Goal: Register for event/course

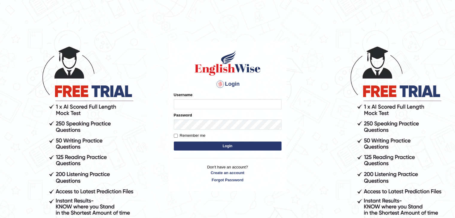
type input "anlinmariabiju"
click at [221, 145] on button "Login" at bounding box center [228, 146] width 108 height 9
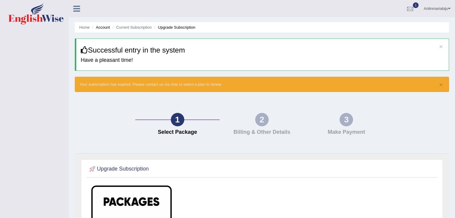
click at [448, 9] on span at bounding box center [449, 9] width 2 height 4
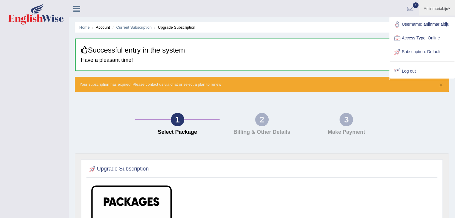
click at [407, 70] on link "Log out" at bounding box center [422, 72] width 65 height 14
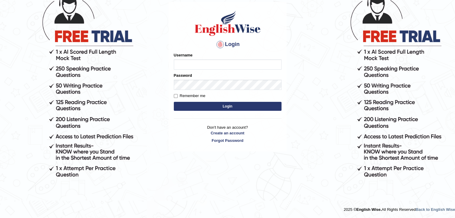
scroll to position [55, 0]
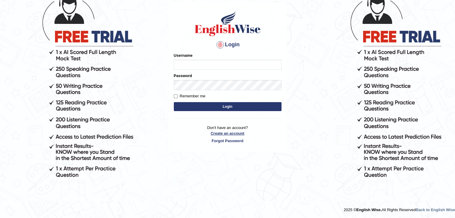
type input "anlinmariabiju"
click at [233, 134] on link "Create an account" at bounding box center [228, 134] width 108 height 6
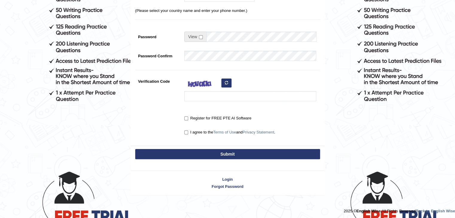
scroll to position [128, 0]
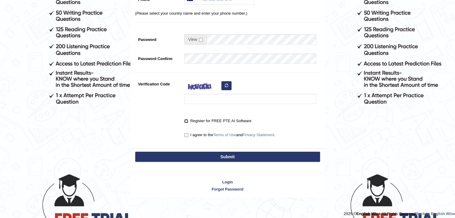
click at [185, 120] on input "Register for FREE PTE AI Software" at bounding box center [186, 121] width 4 height 4
checkbox input "true"
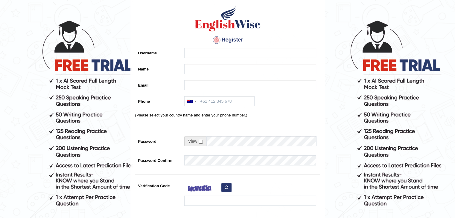
scroll to position [25, 0]
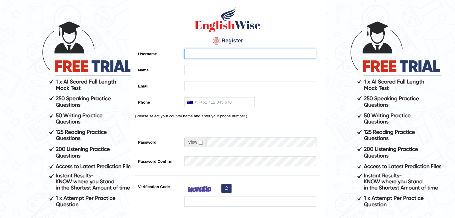
click at [225, 52] on input "Username" at bounding box center [250, 54] width 132 height 10
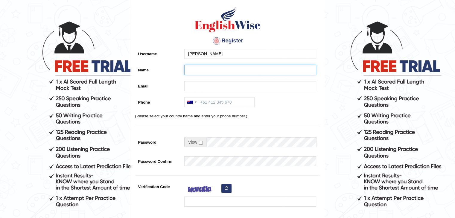
click at [191, 72] on input "Name" at bounding box center [250, 70] width 132 height 10
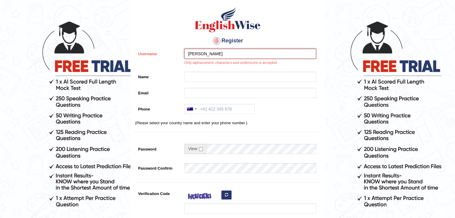
click at [213, 54] on input "[PERSON_NAME]" at bounding box center [250, 54] width 132 height 10
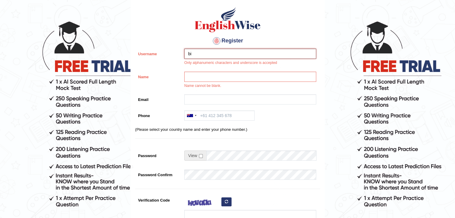
type input "b"
type input "_biju_thomas_"
click at [201, 74] on input "Name" at bounding box center [250, 77] width 132 height 10
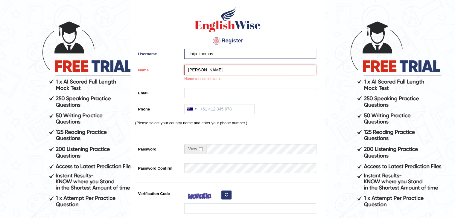
type input "[PERSON_NAME]"
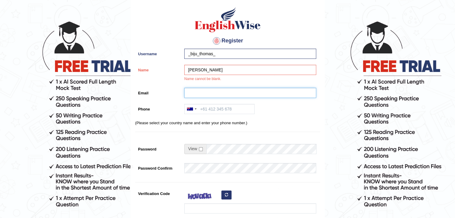
click at [194, 91] on input "Email" at bounding box center [250, 93] width 132 height 10
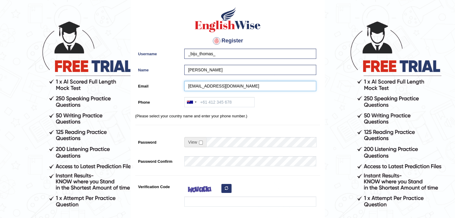
type input "bijut4027@gmail.com"
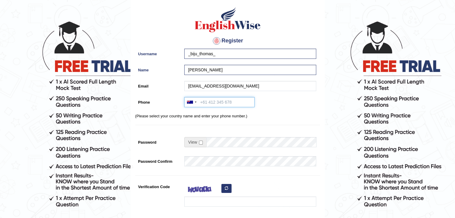
click at [204, 100] on input "Phone" at bounding box center [219, 102] width 70 height 10
click at [196, 102] on div at bounding box center [196, 102] width 2 height 1
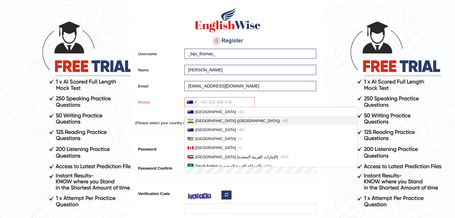
click at [196, 121] on span "India (भारत)" at bounding box center [237, 121] width 85 height 4
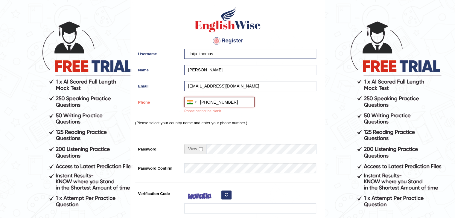
type input "+918113948417"
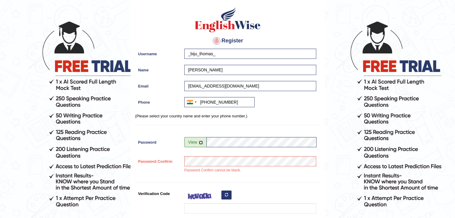
click at [202, 142] on input "checkbox" at bounding box center [201, 143] width 4 height 4
checkbox input "true"
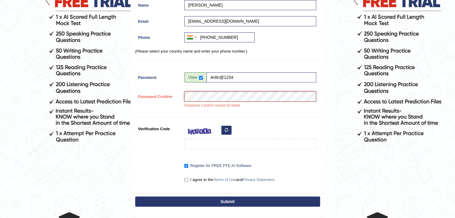
scroll to position [90, 0]
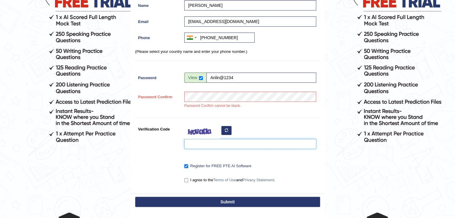
click at [226, 143] on input "Verification Code" at bounding box center [250, 144] width 132 height 10
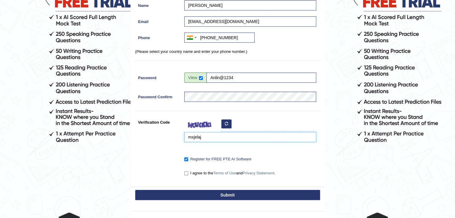
type input "mxjelaj"
click at [217, 195] on button "Submit" at bounding box center [227, 195] width 185 height 10
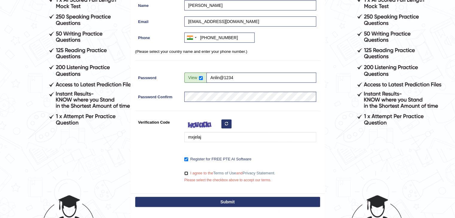
click at [184, 174] on input "I agree to the Terms of Use and Privacy Statement ." at bounding box center [186, 174] width 4 height 4
checkbox input "true"
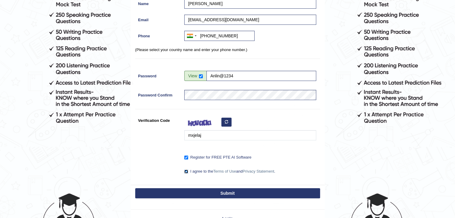
scroll to position [110, 0]
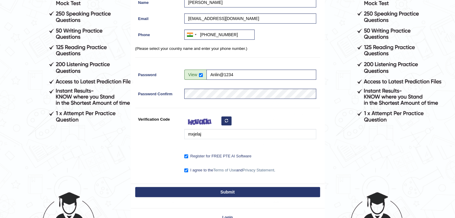
click at [212, 189] on button "Submit" at bounding box center [227, 192] width 185 height 10
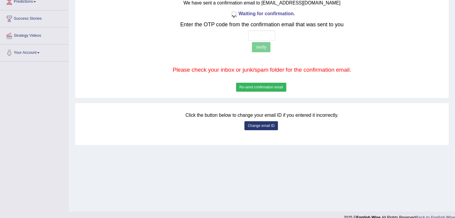
scroll to position [87, 0]
click at [265, 32] on input "text" at bounding box center [261, 35] width 27 height 10
type input "5 5 4 7"
click at [265, 50] on button "Verify" at bounding box center [261, 47] width 18 height 10
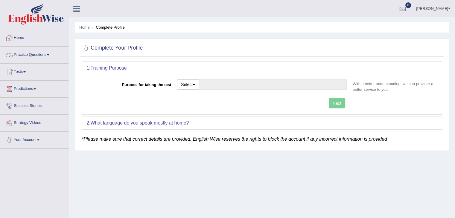
click at [48, 53] on link "Practice Questions" at bounding box center [34, 54] width 68 height 15
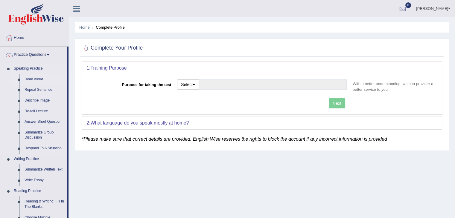
click at [39, 79] on link "Read Aloud" at bounding box center [44, 79] width 45 height 11
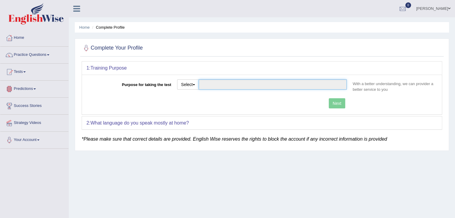
click at [219, 83] on input "Purpose for taking the test" at bounding box center [273, 85] width 148 height 10
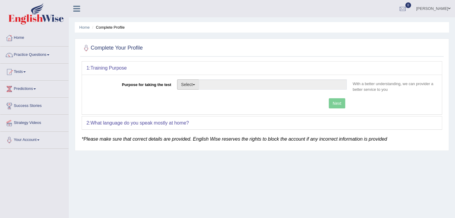
click at [193, 83] on button "Select" at bounding box center [188, 85] width 22 height 10
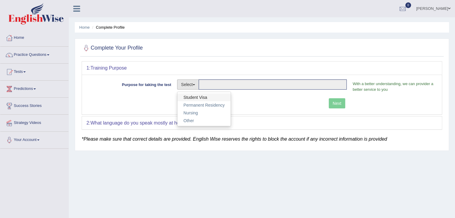
click at [202, 97] on link "Student Visa" at bounding box center [203, 98] width 53 height 8
type input "Student Visa"
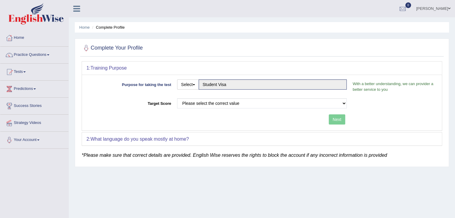
click at [206, 140] on div "2: What language do you speak mostly at home?" at bounding box center [262, 139] width 360 height 13
click at [210, 143] on div "2: What language do you speak mostly at home?" at bounding box center [262, 139] width 360 height 13
click at [338, 119] on div "Next" at bounding box center [217, 121] width 263 height 12
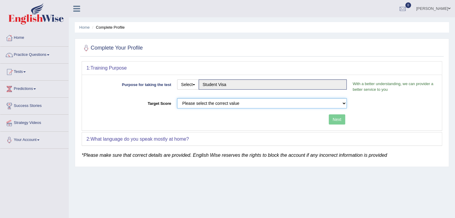
click at [286, 102] on select "Please select the correct value 50 (6 bands) 58 (6.5 bands) 65 (7 bands) 79 (8 …" at bounding box center [262, 103] width 170 height 10
select select "65"
click at [177, 98] on select "Please select the correct value 50 (6 bands) 58 (6.5 bands) 65 (7 bands) 79 (8 …" at bounding box center [262, 103] width 170 height 10
click at [339, 117] on button "Next" at bounding box center [337, 120] width 16 height 10
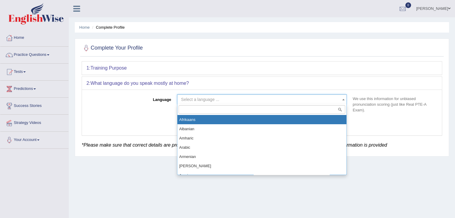
click at [310, 101] on span "Select a language ..." at bounding box center [260, 100] width 158 height 6
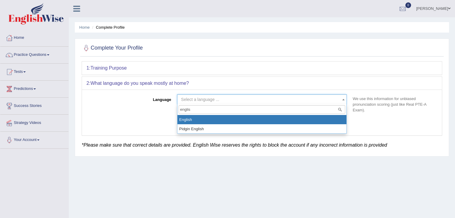
type input "englis"
select select "English"
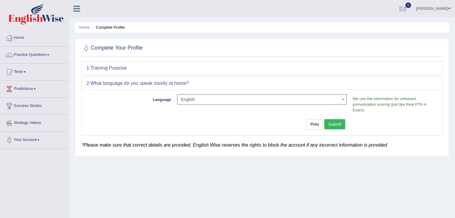
click at [330, 123] on button "Submit" at bounding box center [334, 124] width 21 height 10
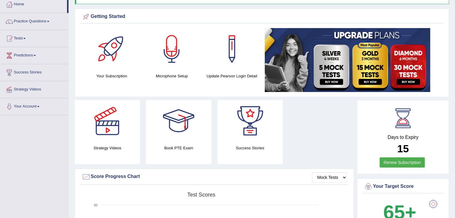
scroll to position [33, 0]
click at [49, 21] on span at bounding box center [48, 21] width 2 height 1
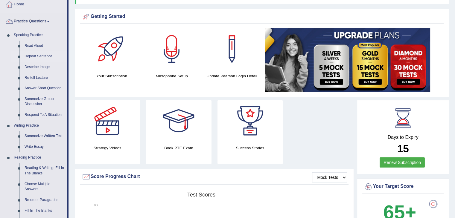
click at [35, 53] on link "Repeat Sentence" at bounding box center [44, 56] width 45 height 11
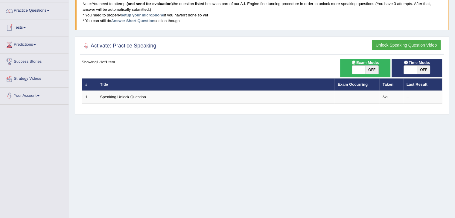
scroll to position [44, 0]
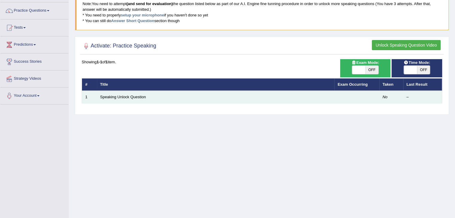
click at [164, 97] on td "Speaking Unlock Question" at bounding box center [215, 97] width 237 height 13
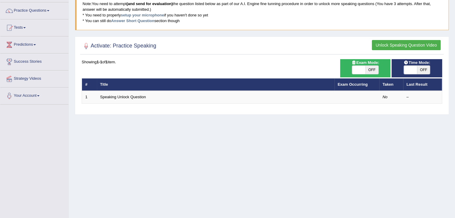
click at [358, 116] on div "Home Practice Speaking: Read Aloud × Note: You need to attempt (and send for ev…" at bounding box center [262, 105] width 386 height 299
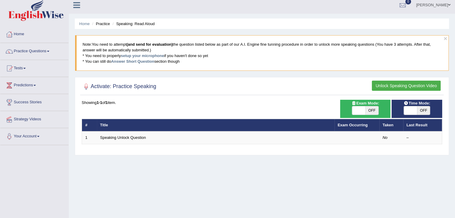
scroll to position [4, 0]
click at [40, 51] on link "Practice Questions" at bounding box center [34, 50] width 68 height 15
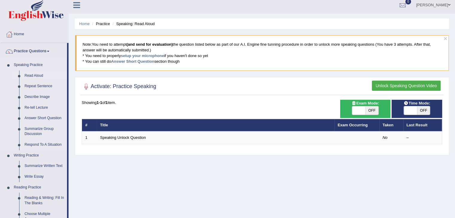
click at [35, 73] on link "Read Aloud" at bounding box center [44, 76] width 45 height 11
